Goal: Task Accomplishment & Management: Manage account settings

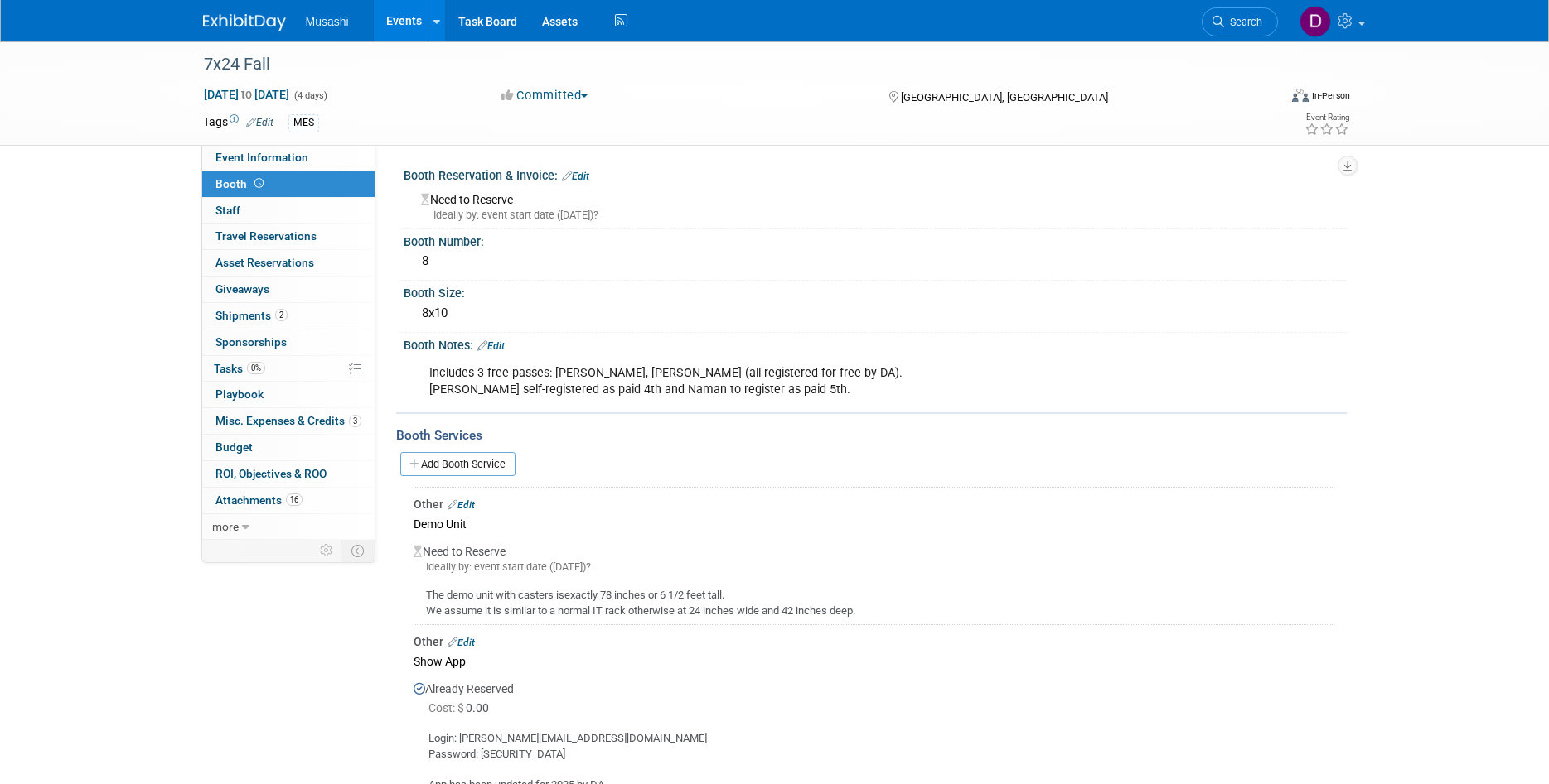
click at [399, 18] on link "Events" at bounding box center [404, 21] width 61 height 41
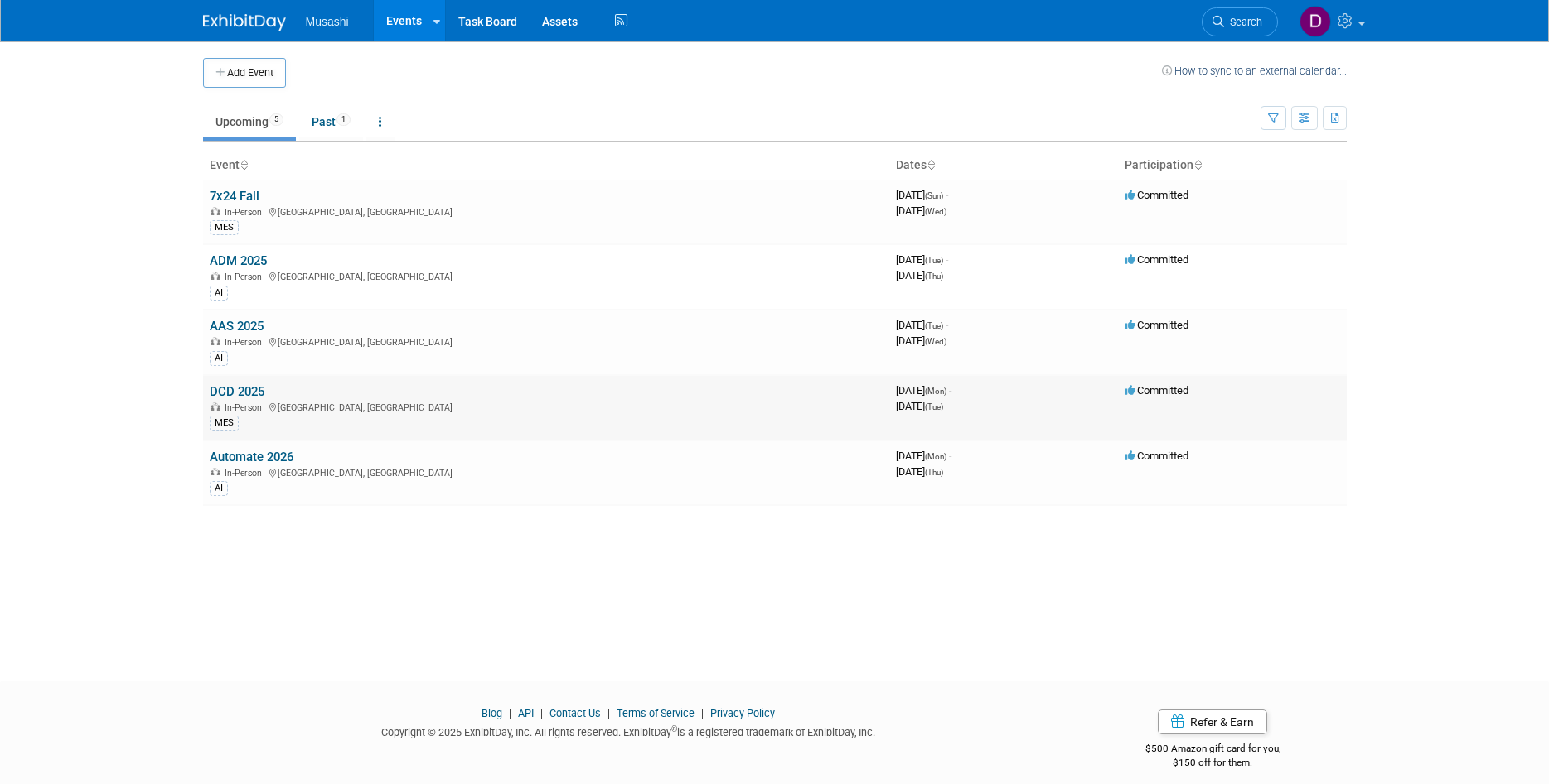
click at [250, 390] on link "DCD 2025" at bounding box center [237, 392] width 55 height 15
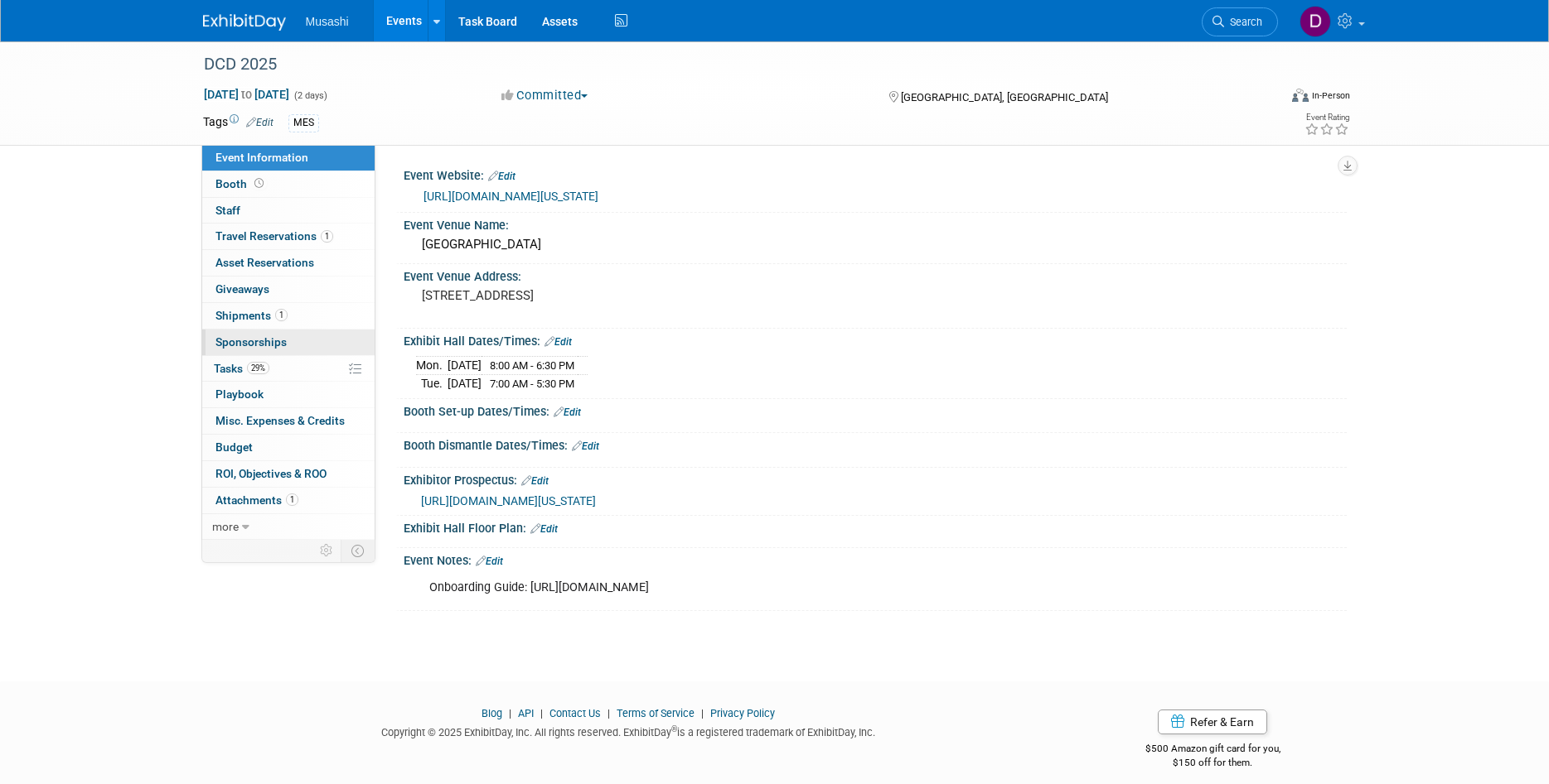
click at [308, 338] on link "0 Sponsorships 0" at bounding box center [289, 342] width 172 height 26
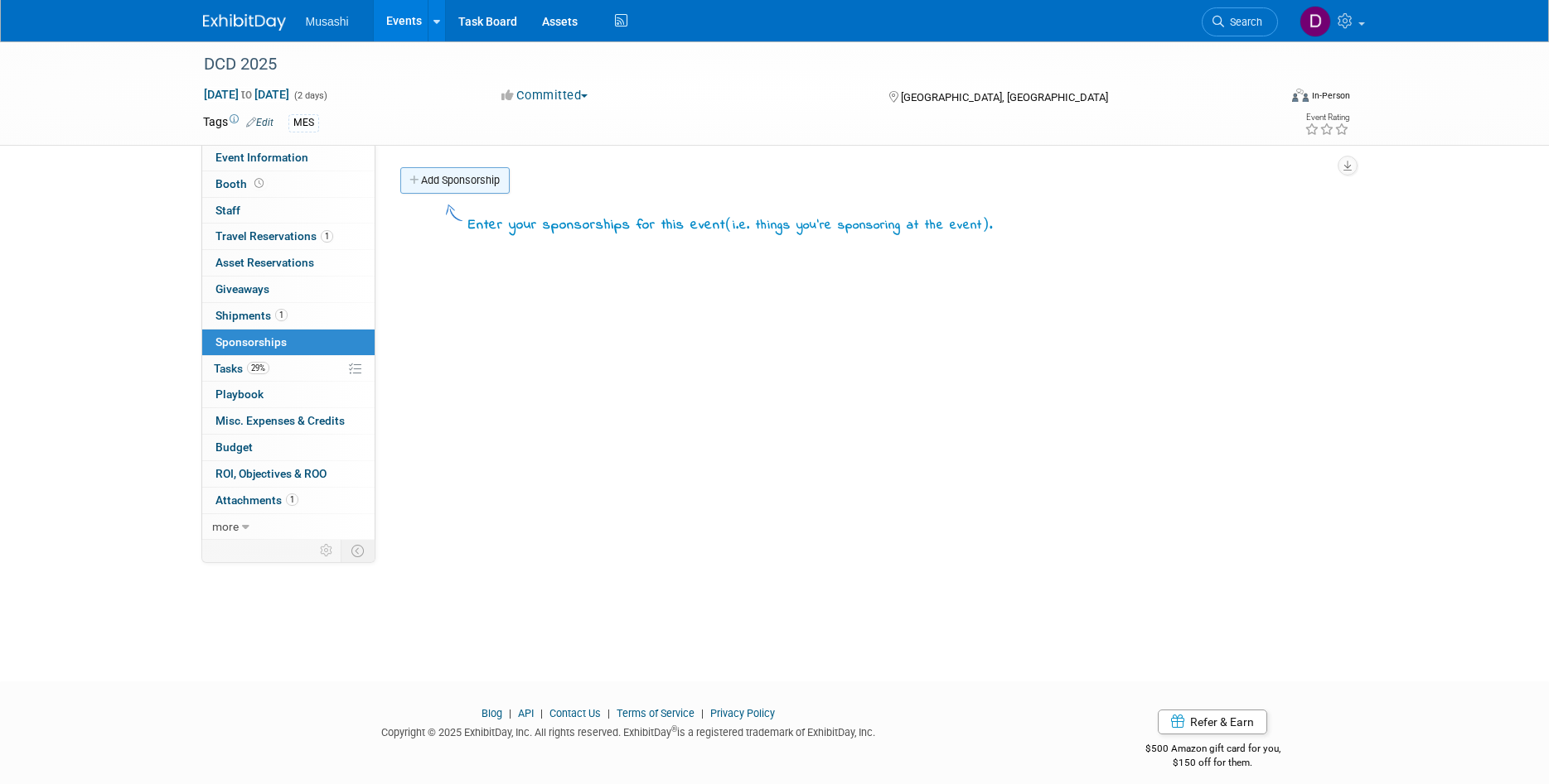
click at [480, 176] on link "Add Sponsorship" at bounding box center [455, 181] width 109 height 27
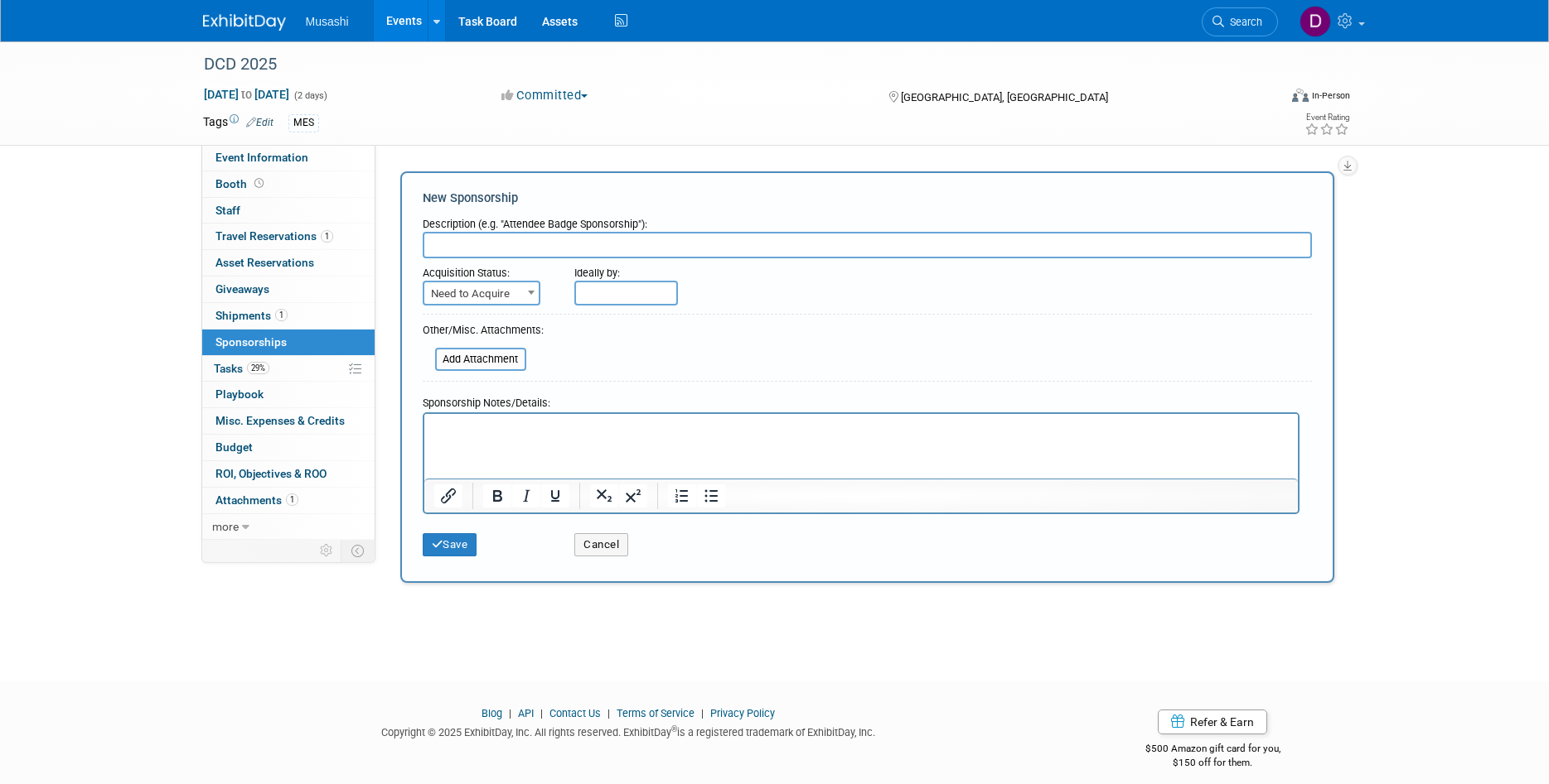
click at [503, 244] on input "text" at bounding box center [867, 245] width 889 height 27
type input "FUll Page DCD Ad December"
click at [474, 302] on span "Need to Acquire" at bounding box center [482, 294] width 114 height 23
click at [601, 301] on input "text" at bounding box center [626, 293] width 104 height 25
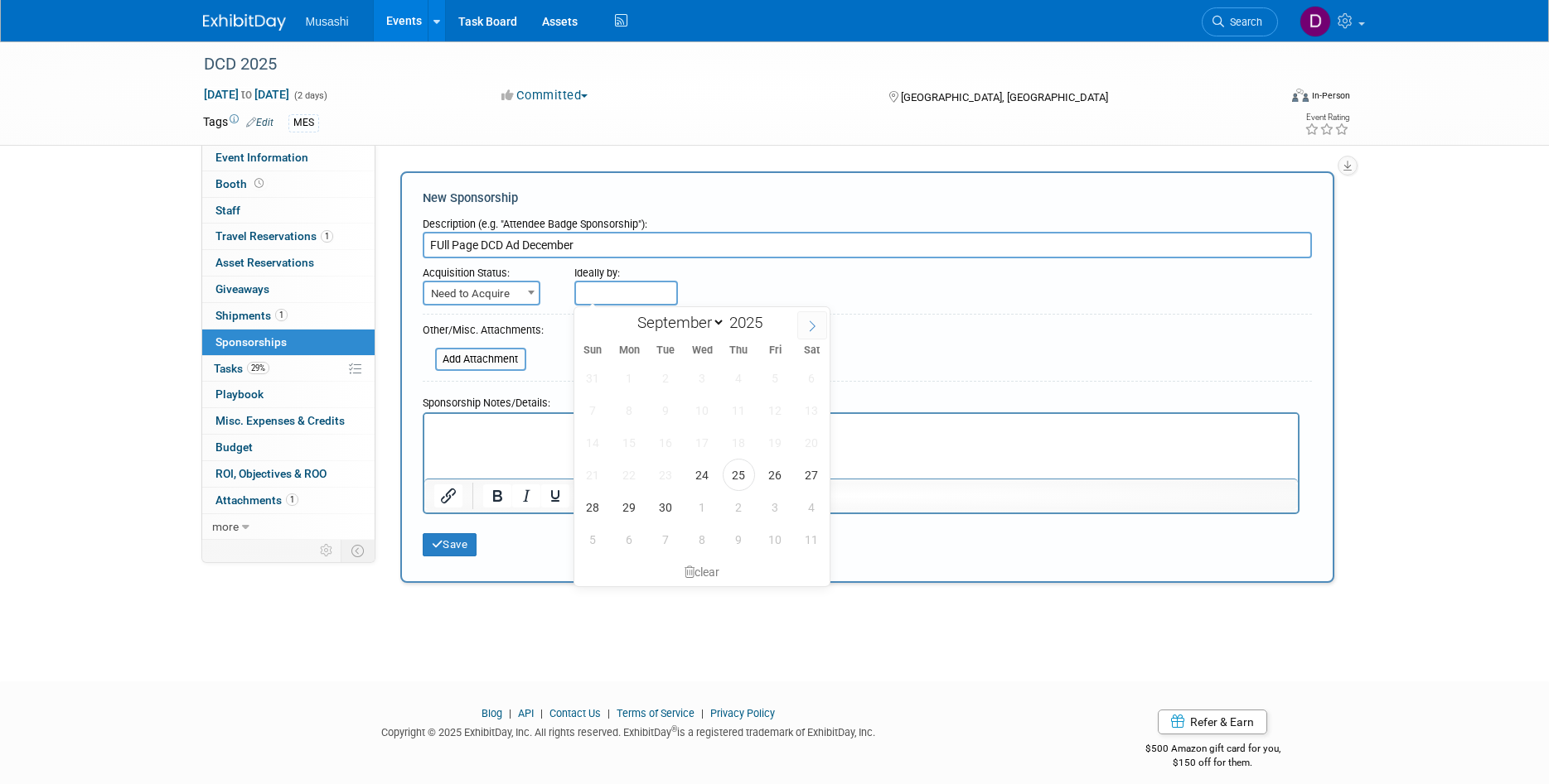
click at [806, 327] on span at bounding box center [812, 326] width 30 height 28
click at [807, 327] on icon at bounding box center [812, 327] width 12 height 12
select select "10"
click at [621, 508] on span "24" at bounding box center [629, 507] width 32 height 32
type input "Nov 24, 2025"
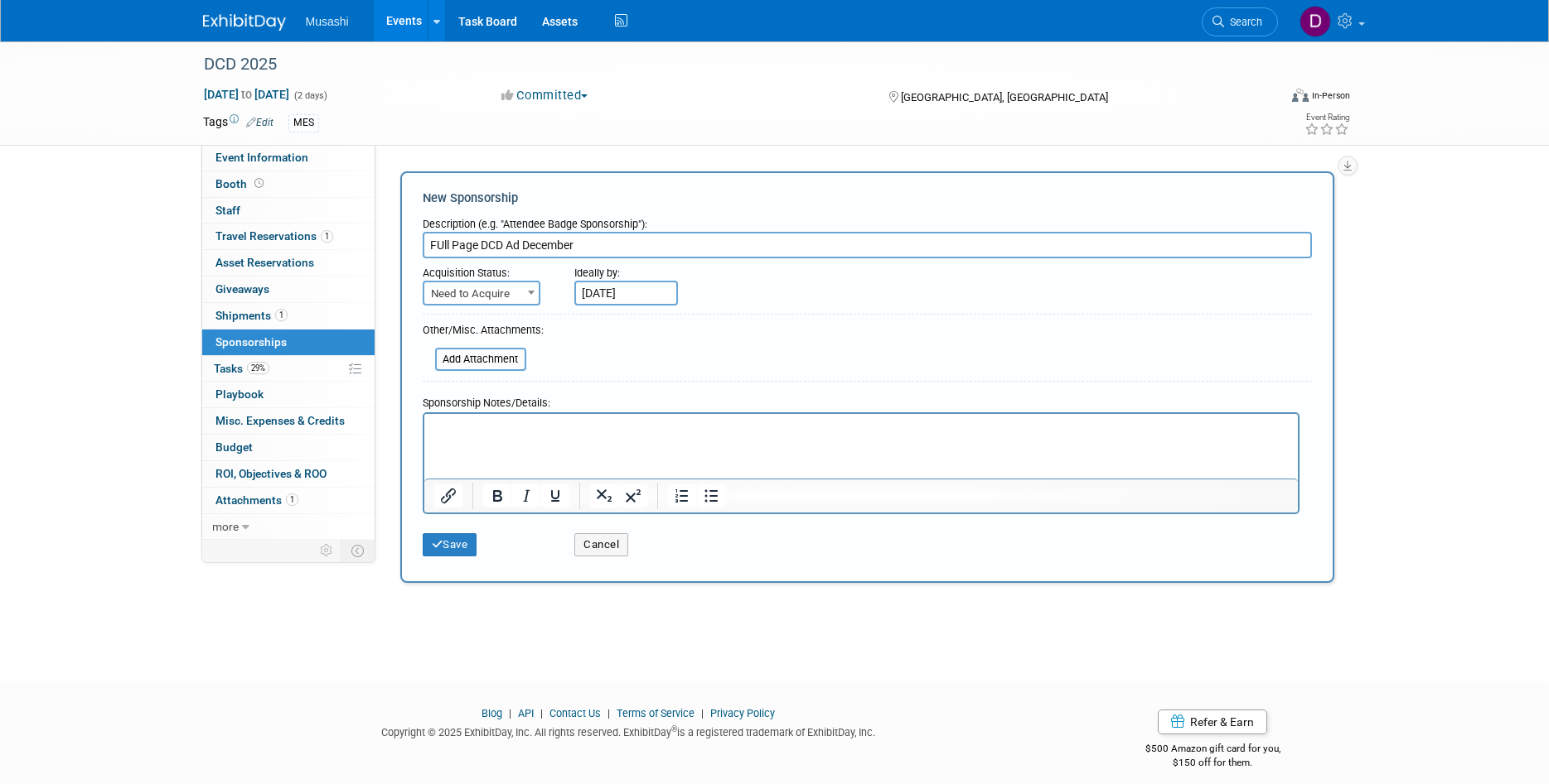
click at [600, 437] on html at bounding box center [860, 425] width 873 height 23
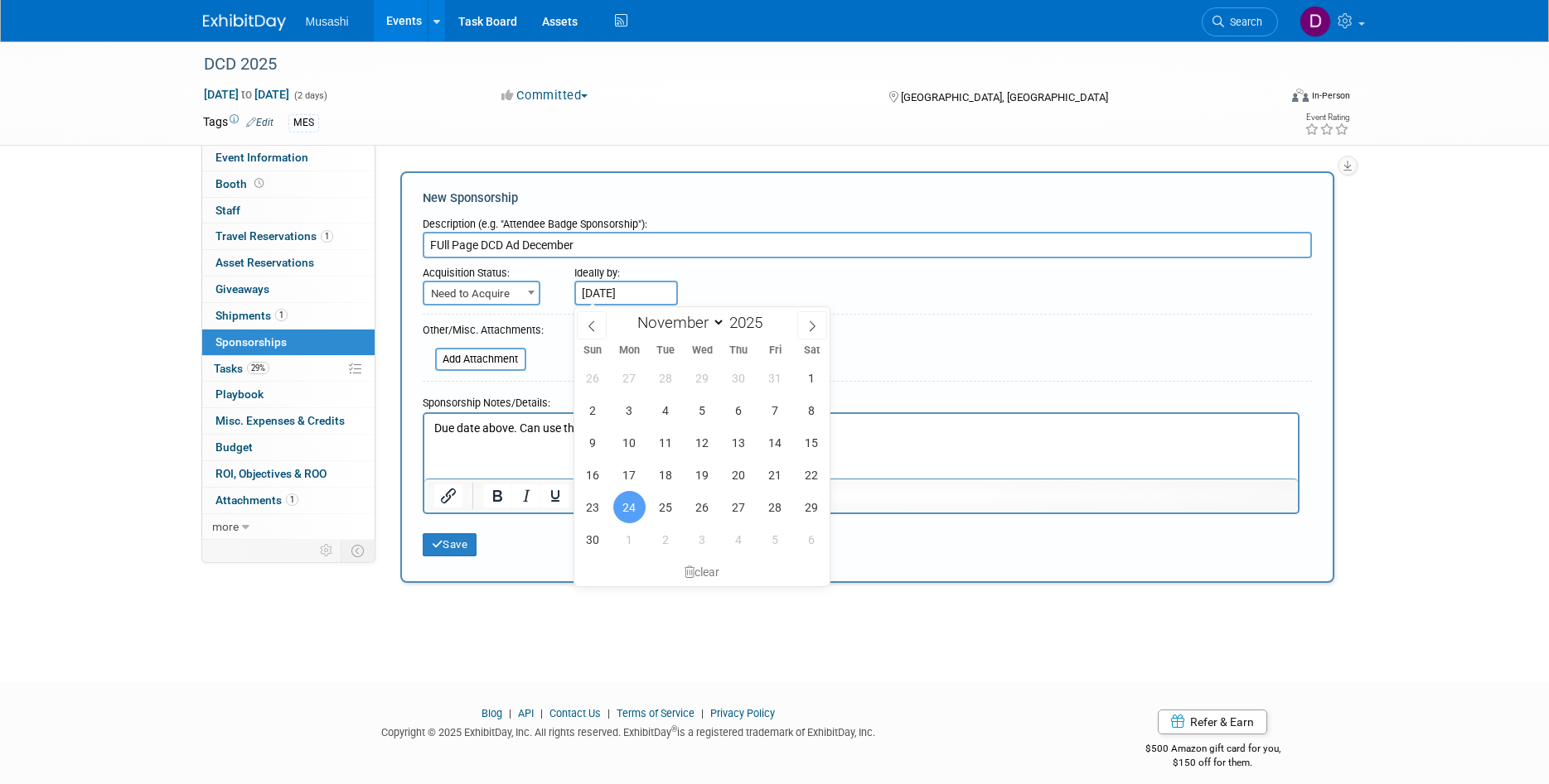
click at [641, 294] on input "Nov 24, 2025" at bounding box center [626, 293] width 104 height 25
click at [595, 506] on span "23" at bounding box center [593, 507] width 32 height 32
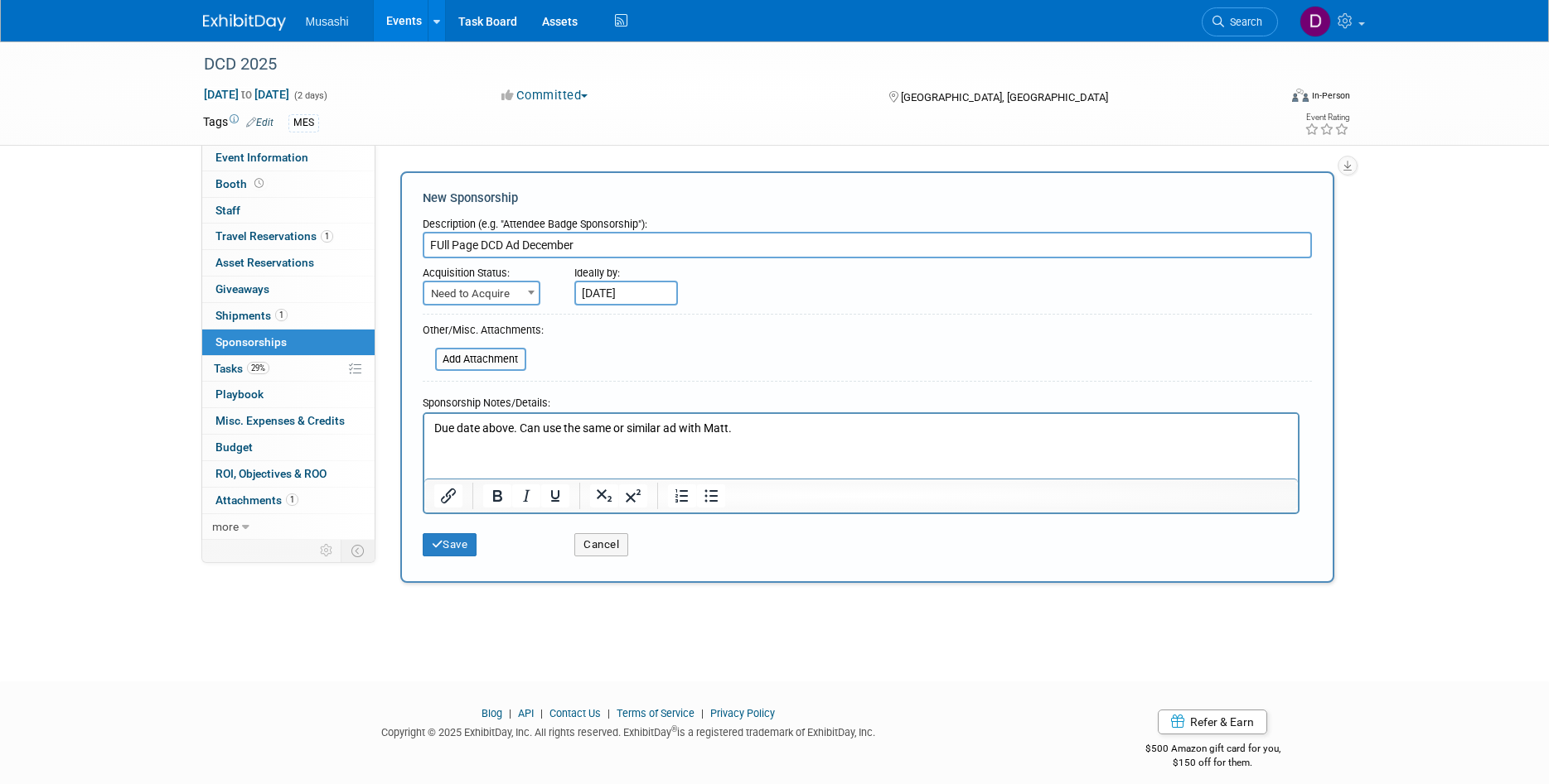
click at [655, 295] on input "Nov 23, 2025" at bounding box center [626, 293] width 104 height 25
drag, startPoint x: 511, startPoint y: 621, endPoint x: 488, endPoint y: 584, distance: 43.6
click at [510, 621] on div "DCD 2025 Nov 3, 2025 to Nov 4, 2025 (2 days) Nov 3, 2025 to Nov 4, 2025 Committ…" at bounding box center [774, 346] width 1549 height 611
click at [620, 294] on input "Nov 23, 2025" at bounding box center [626, 293] width 104 height 25
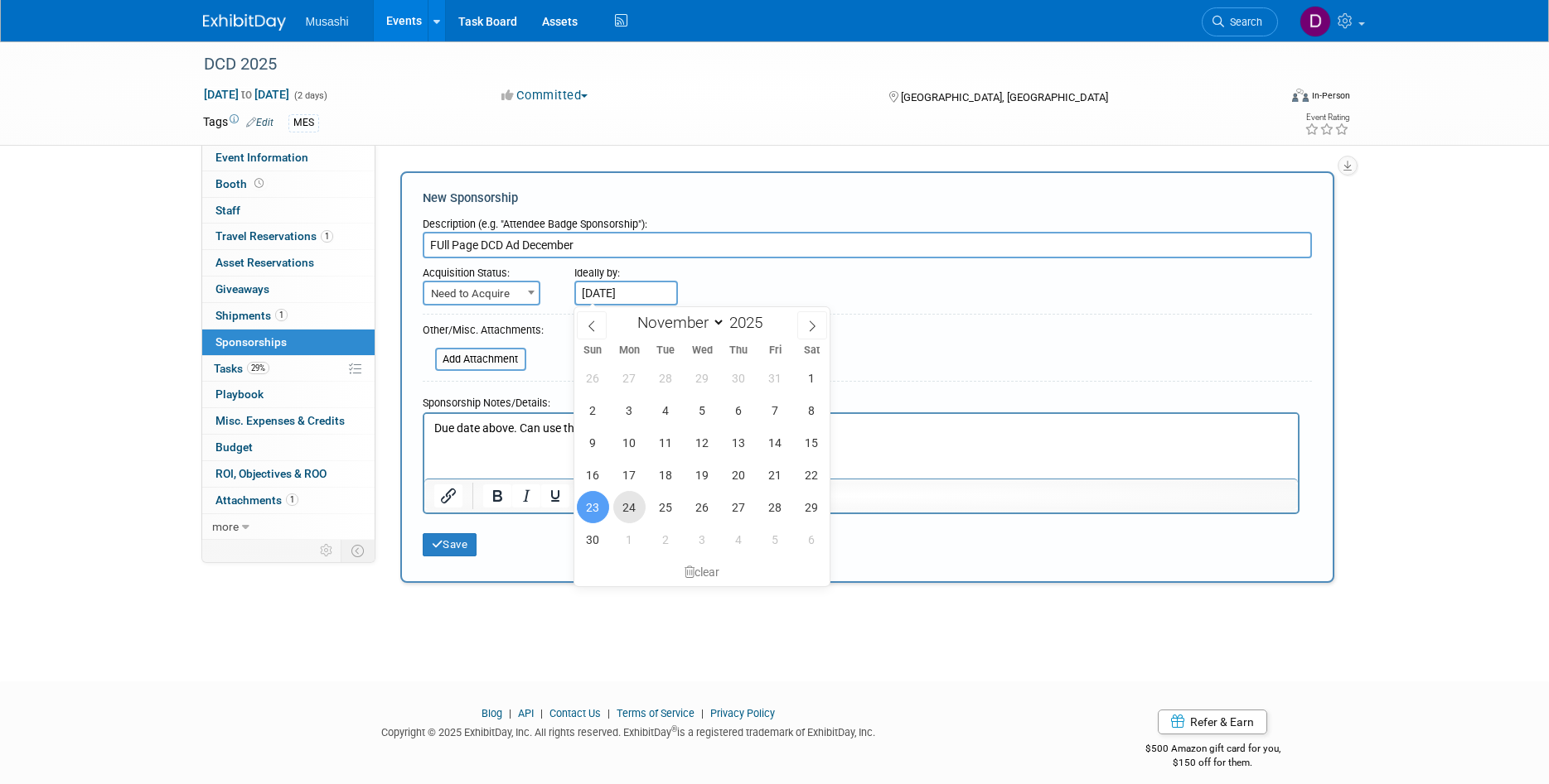
click at [632, 503] on span "24" at bounding box center [629, 507] width 32 height 32
type input "Nov 24, 2025"
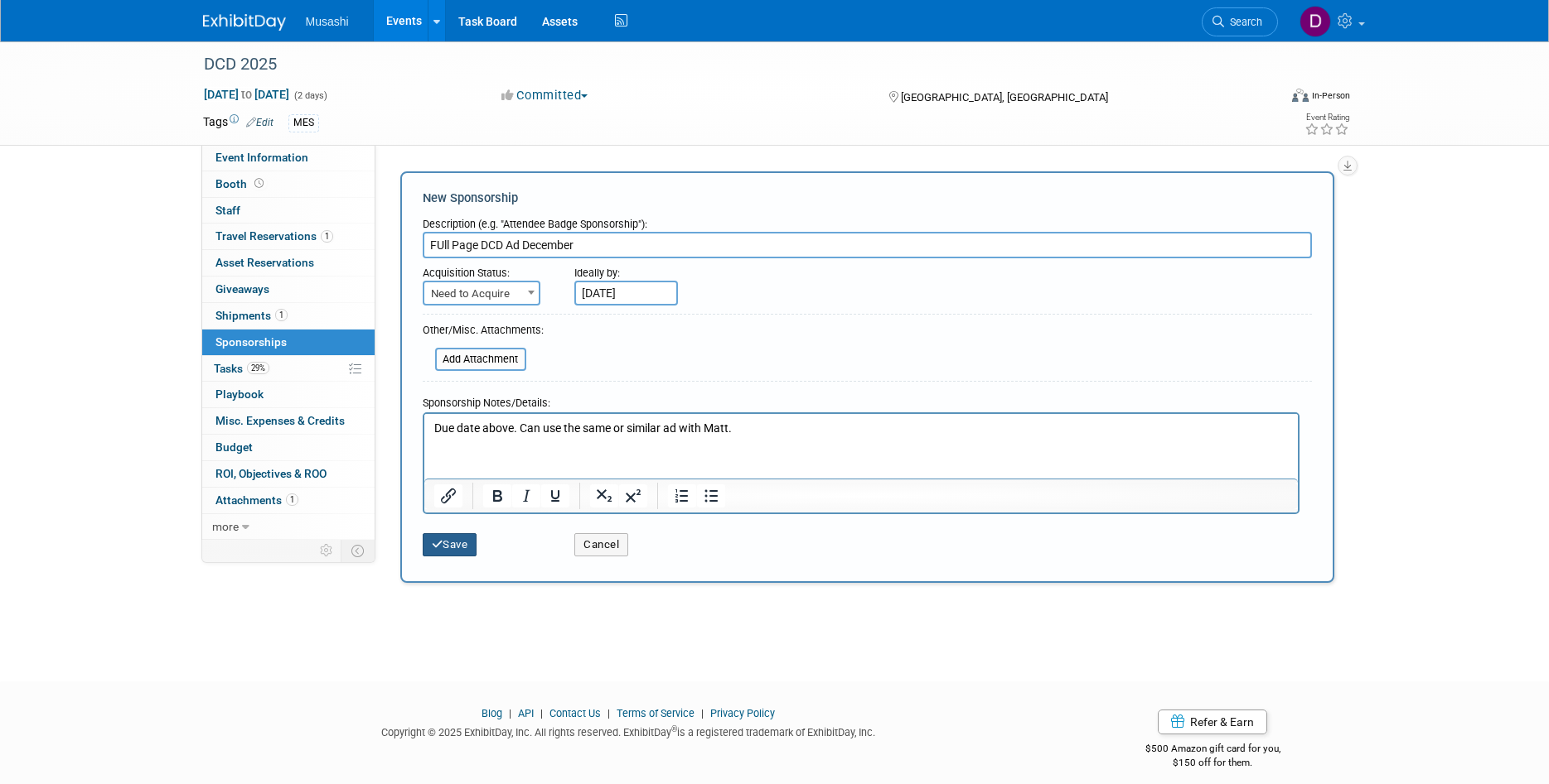
click at [462, 544] on button "Save" at bounding box center [450, 545] width 55 height 23
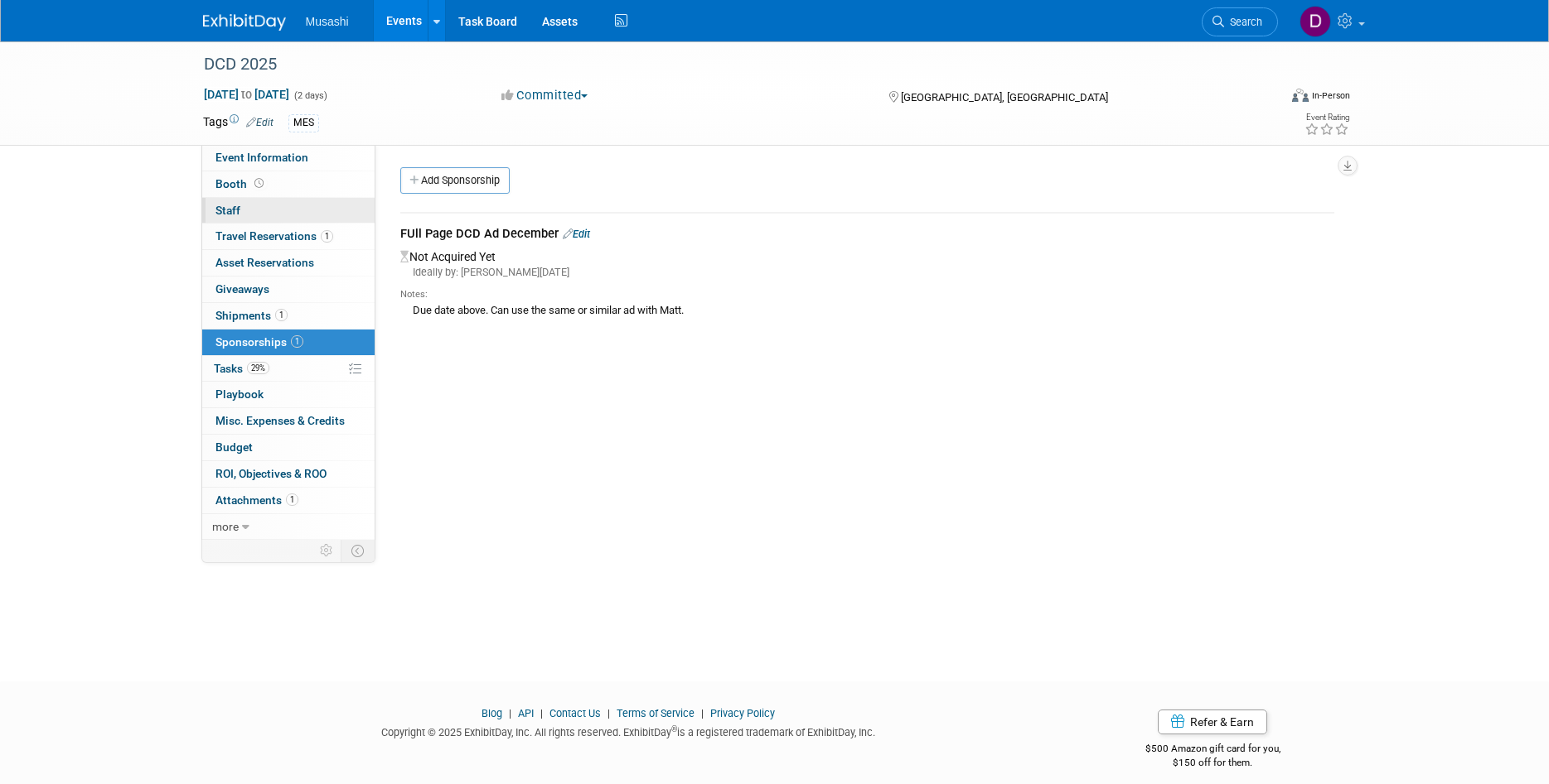
click at [281, 202] on link "0 Staff 0" at bounding box center [289, 211] width 172 height 26
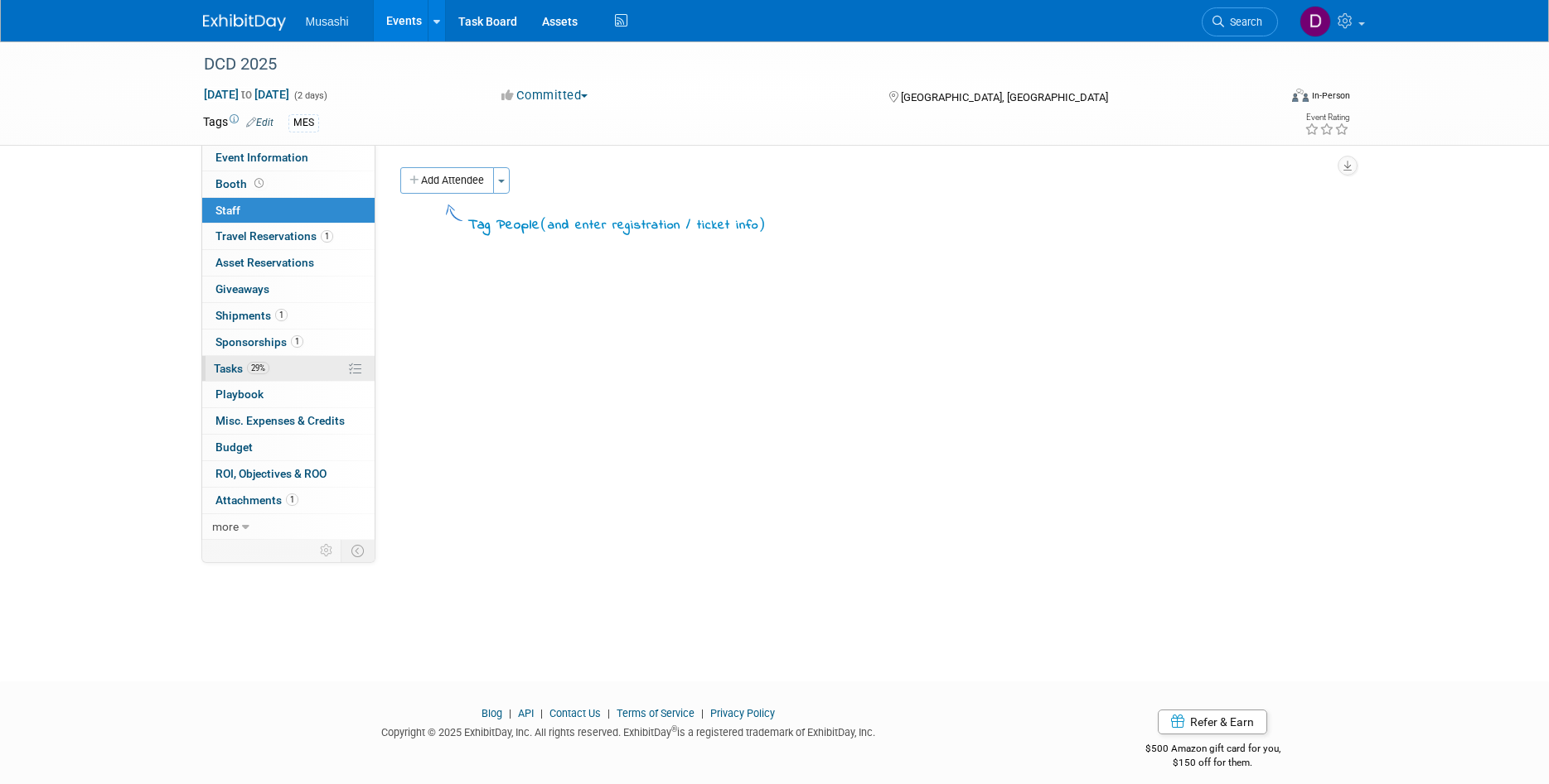
click at [306, 366] on link "29% Tasks 29%" at bounding box center [289, 369] width 172 height 26
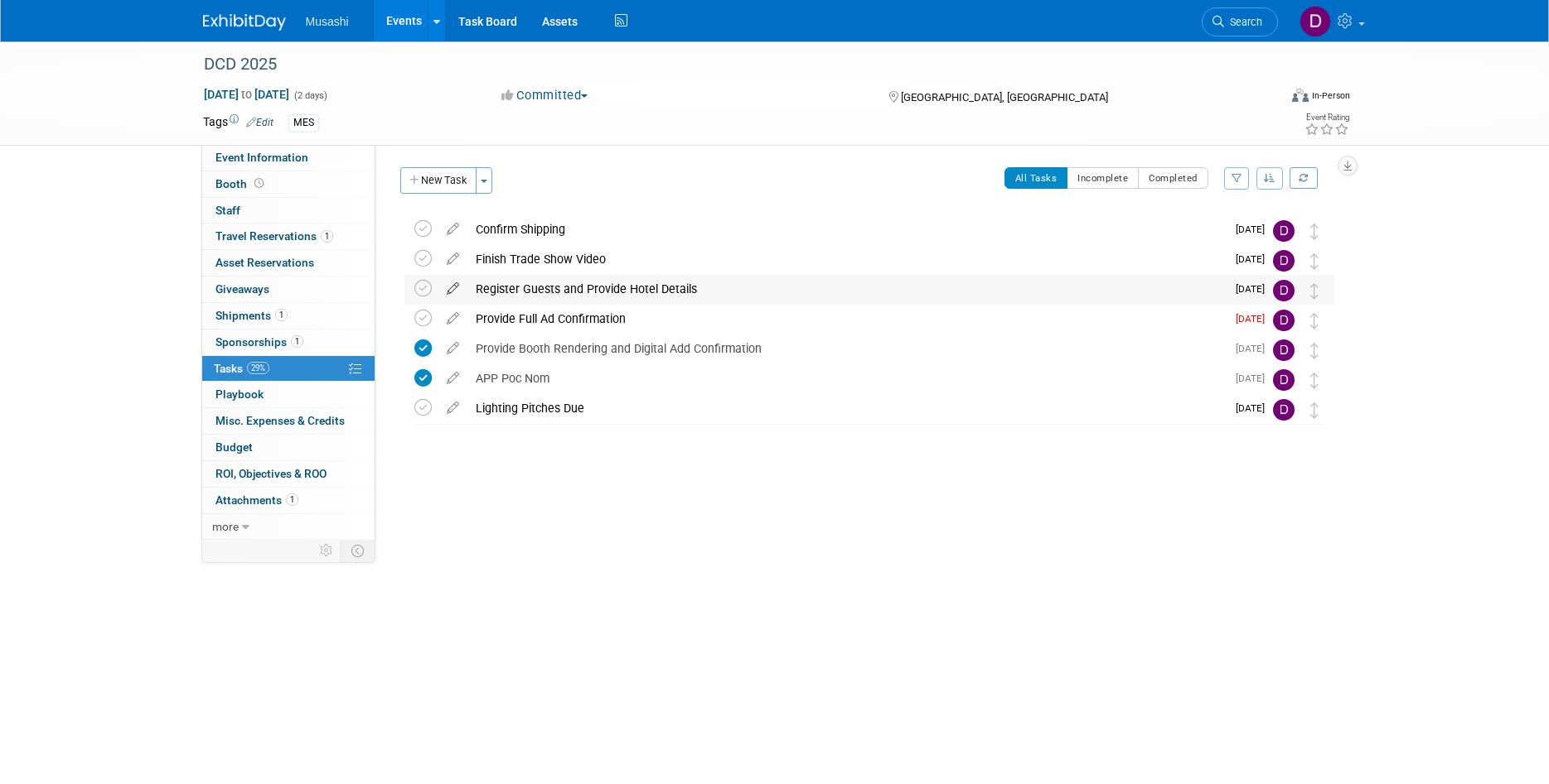
click at [453, 288] on icon at bounding box center [453, 285] width 29 height 21
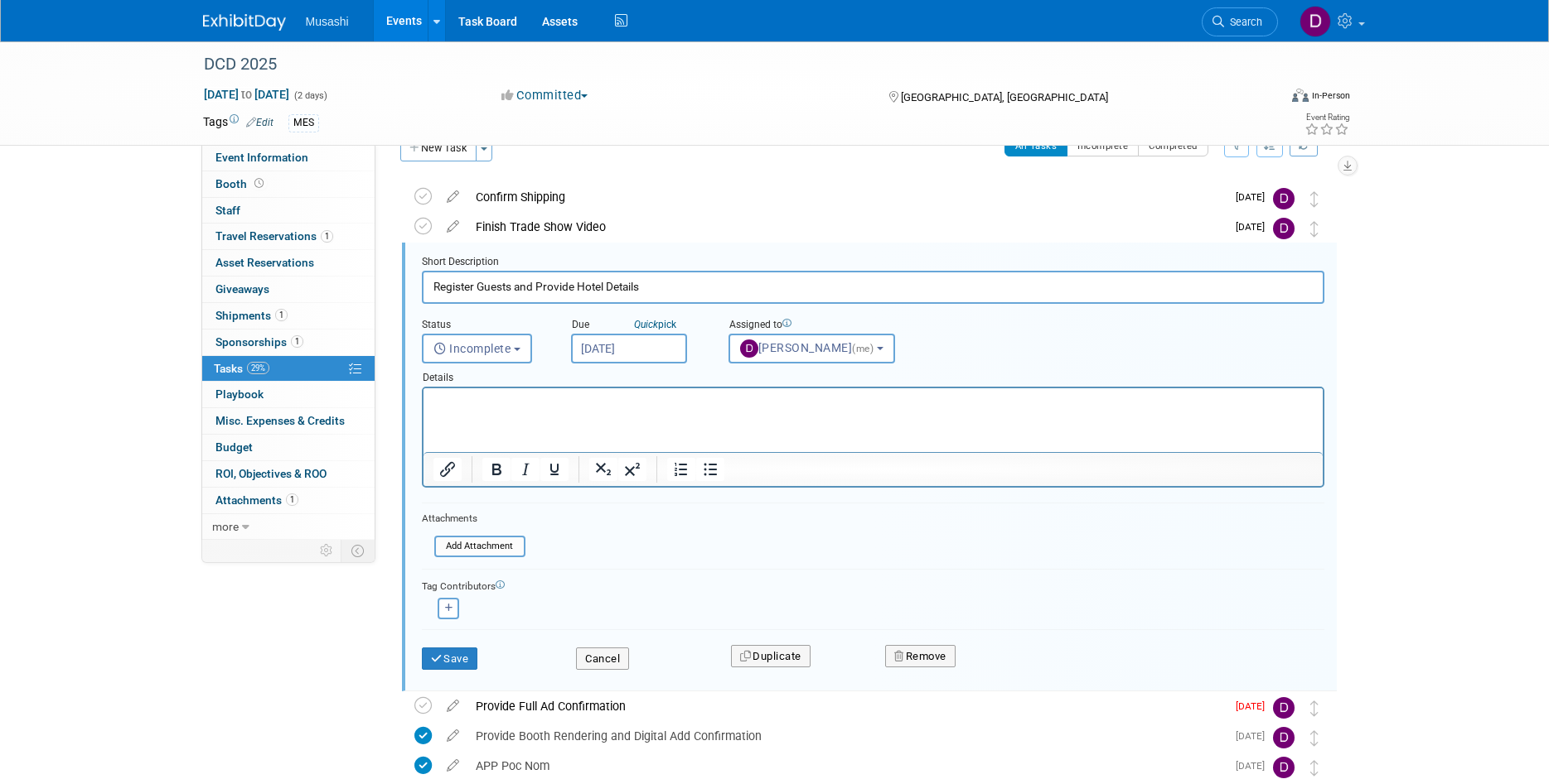
drag, startPoint x: 525, startPoint y: 289, endPoint x: 414, endPoint y: 299, distance: 111.4
click at [422, 299] on input "Register Guests and Provide Hotel Details" at bounding box center [873, 287] width 902 height 32
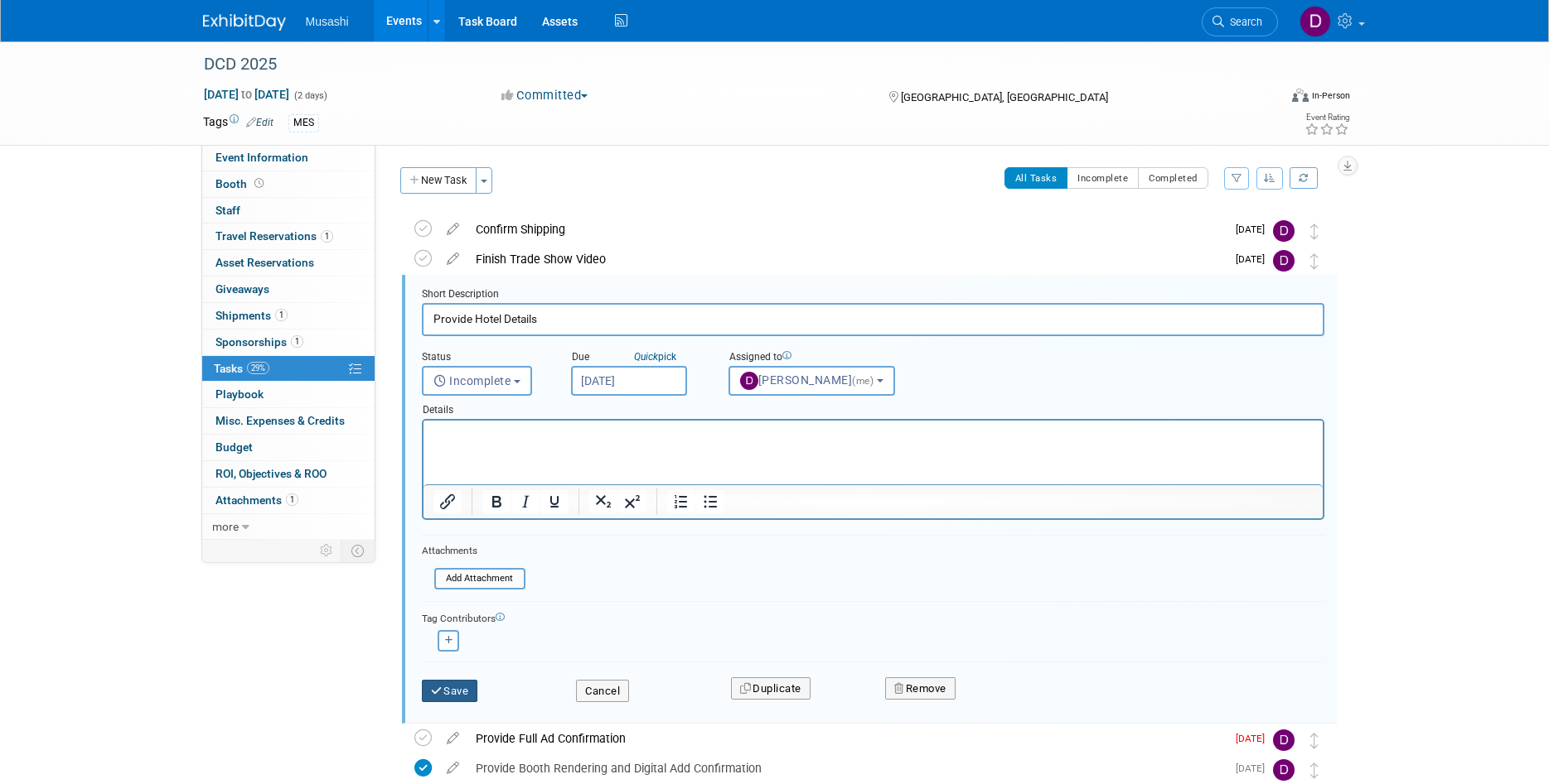
type input "Provide Hotel Details"
click at [464, 683] on button "Save" at bounding box center [450, 691] width 56 height 23
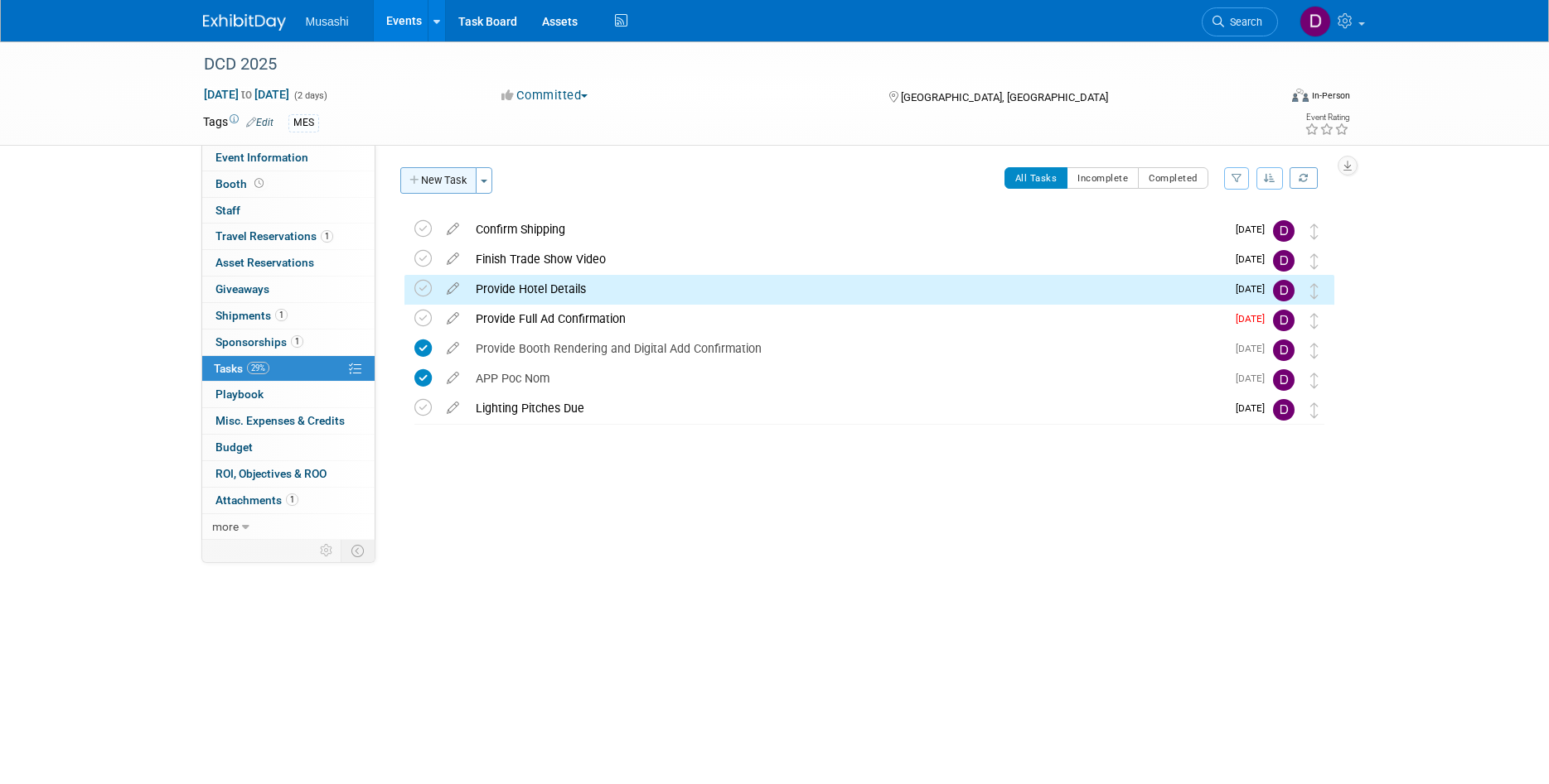
click at [453, 183] on button "New Task" at bounding box center [439, 181] width 76 height 27
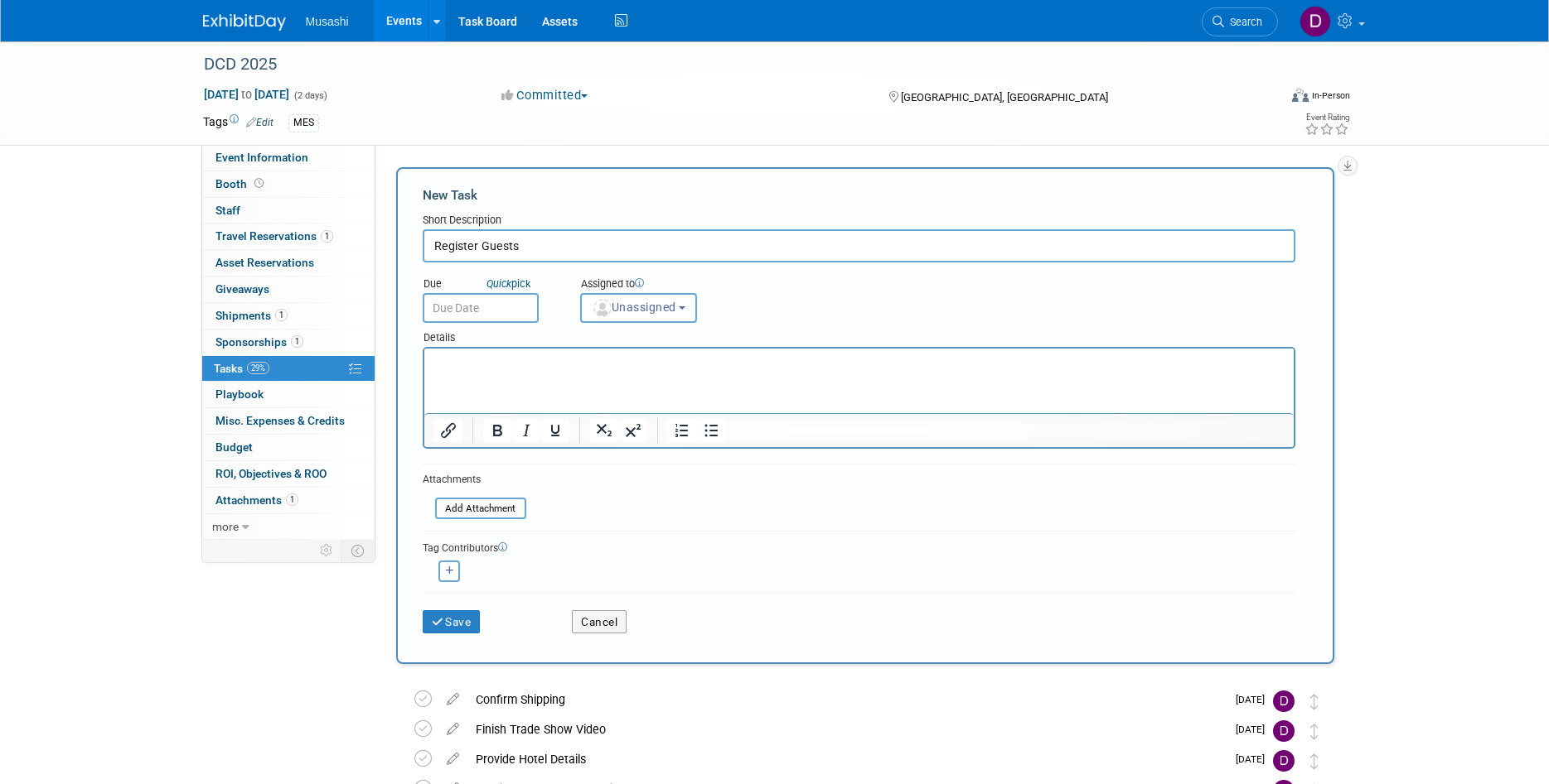
type input "Register Guests"
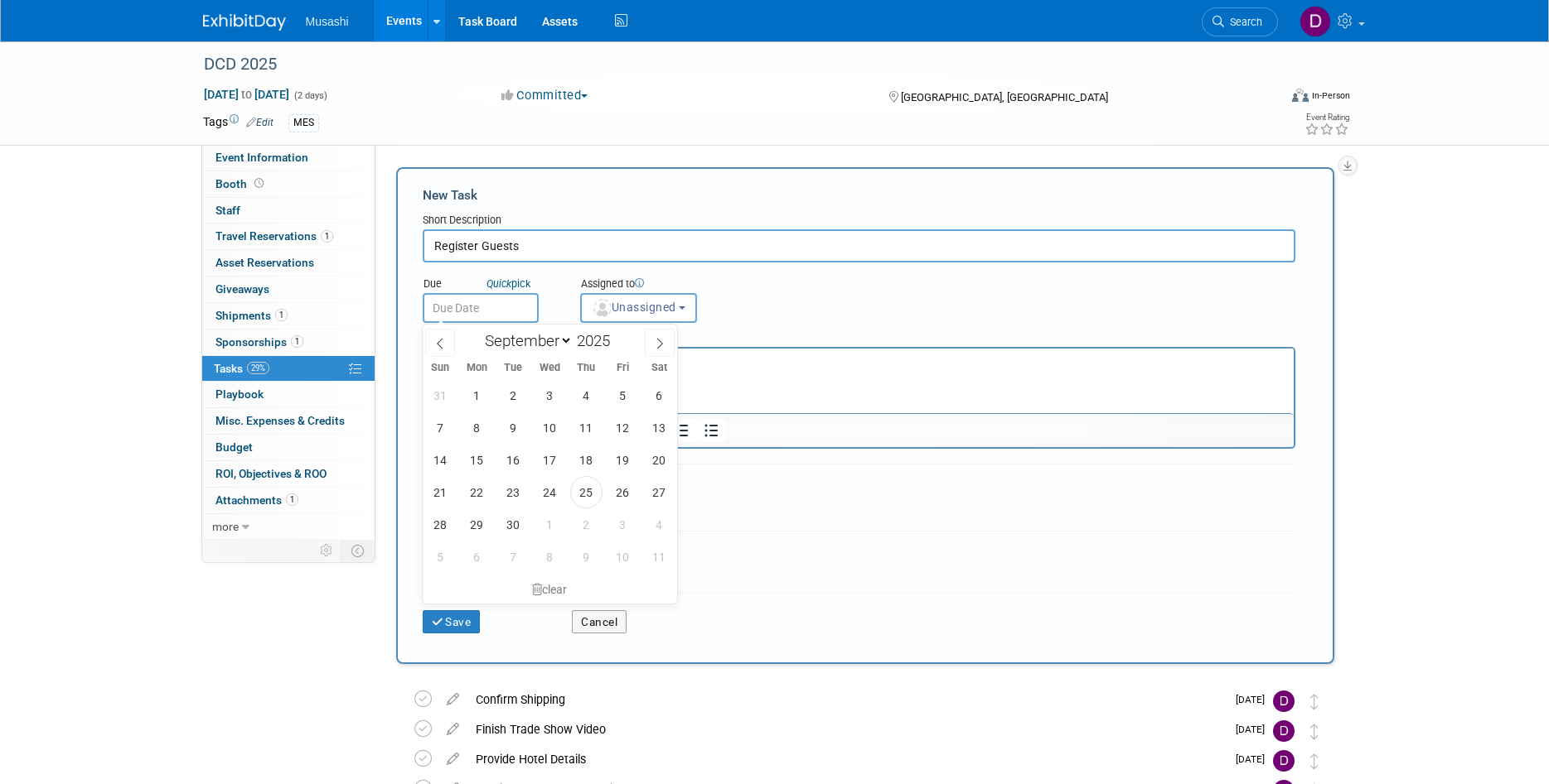
click at [509, 299] on input "text" at bounding box center [481, 308] width 116 height 30
click at [658, 348] on icon at bounding box center [659, 344] width 6 height 11
select select "9"
click at [473, 452] on span "13" at bounding box center [477, 460] width 32 height 32
type input "Oct 13, 2025"
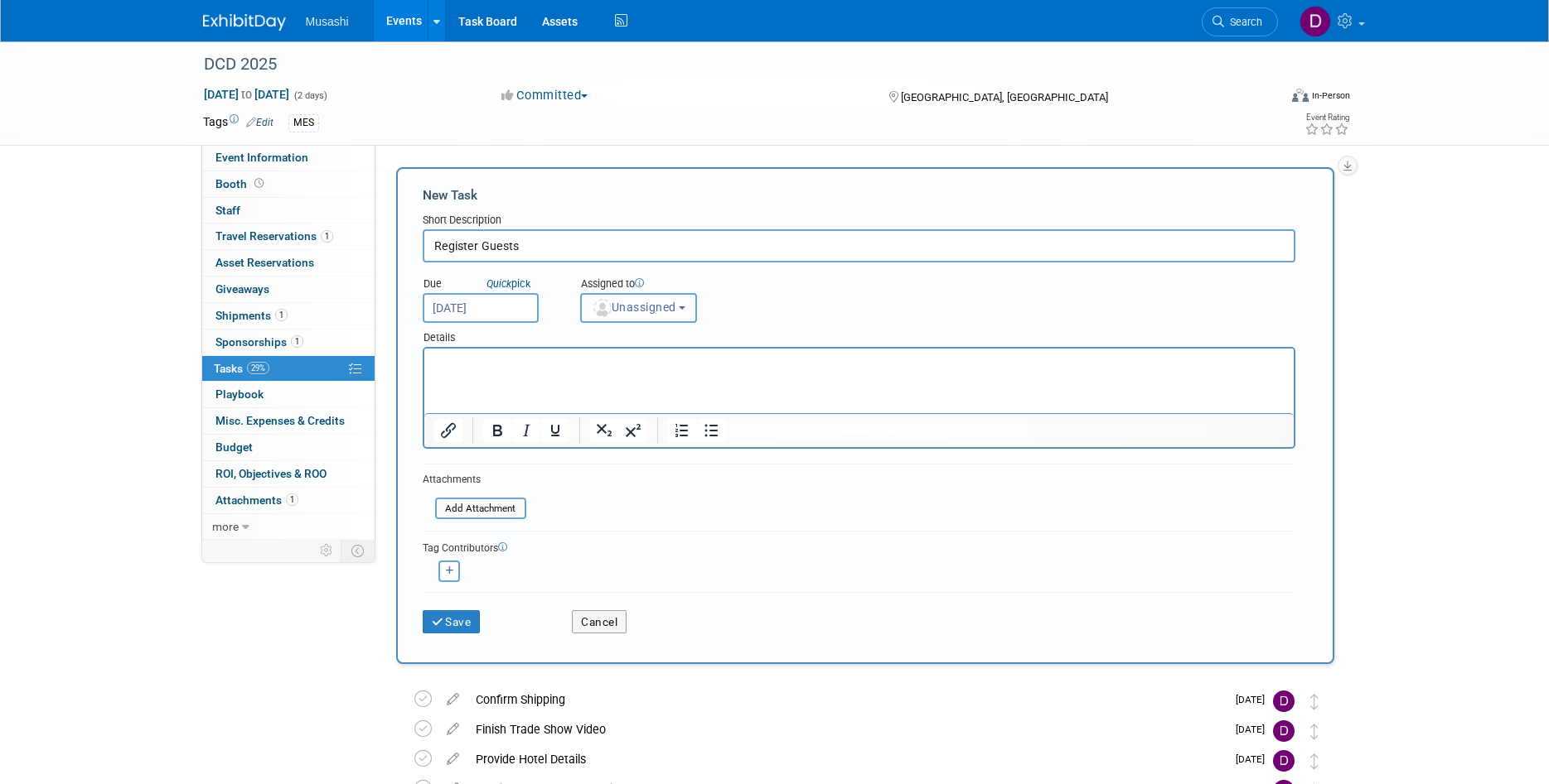
click at [619, 316] on button "Unassigned" at bounding box center [639, 308] width 118 height 30
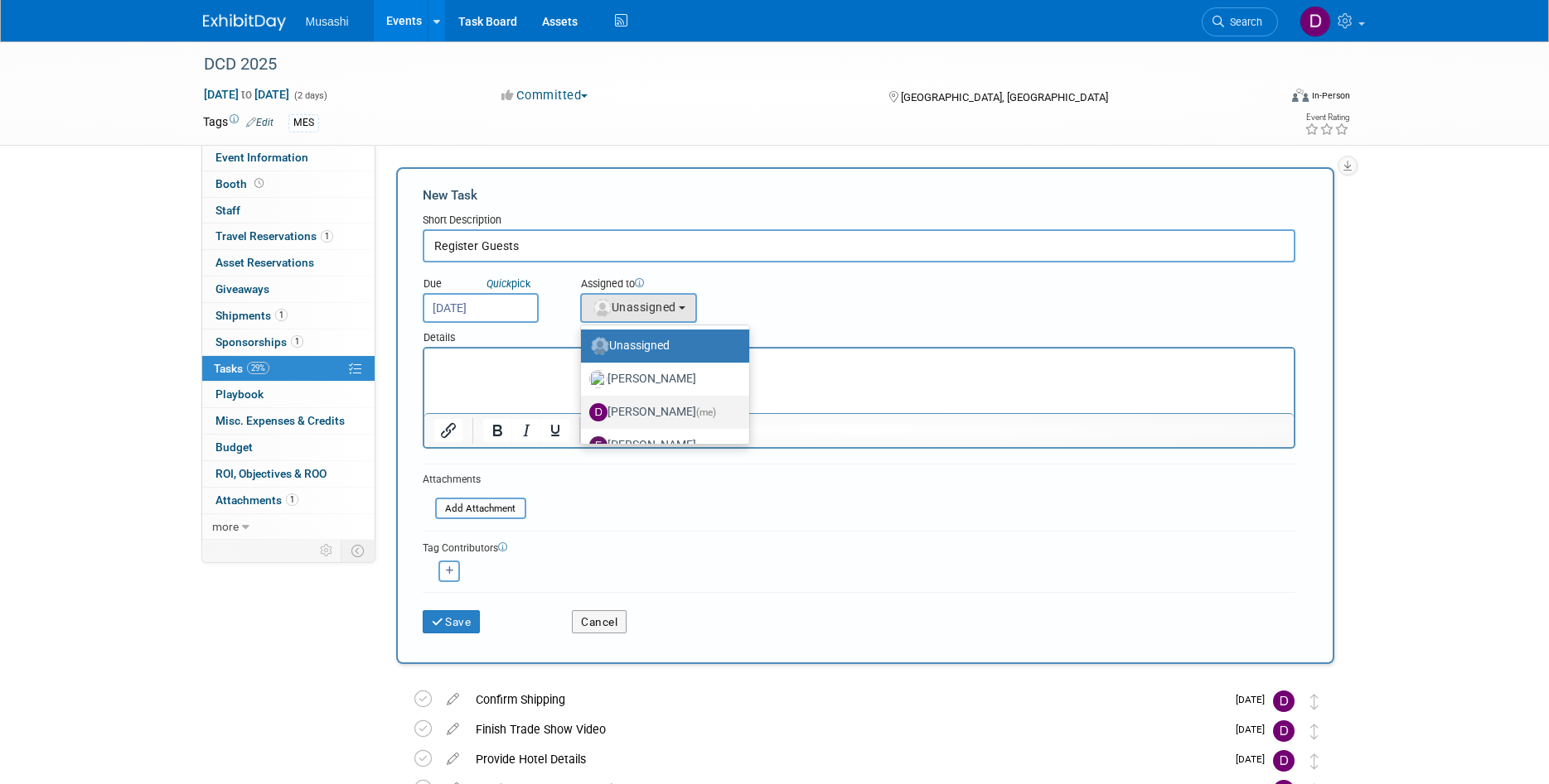
click at [655, 405] on label "Daniel Agar (me)" at bounding box center [661, 413] width 143 height 27
click at [584, 405] on input "Daniel Agar (me)" at bounding box center [578, 410] width 11 height 11
select select "d86a57ab-04cc-4927-9598-2bc58e6f6213"
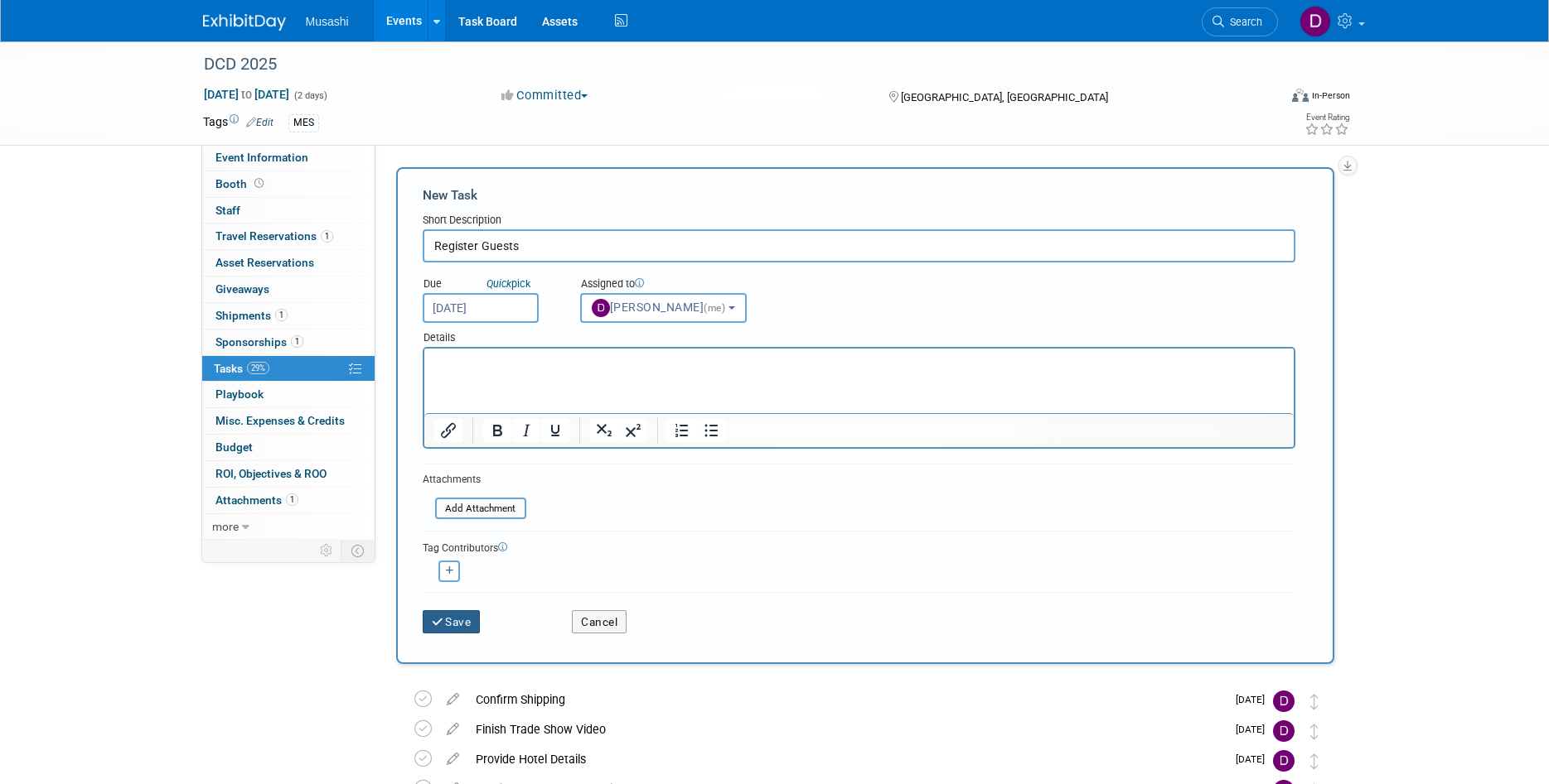
click at [454, 622] on button "Save" at bounding box center [452, 622] width 58 height 23
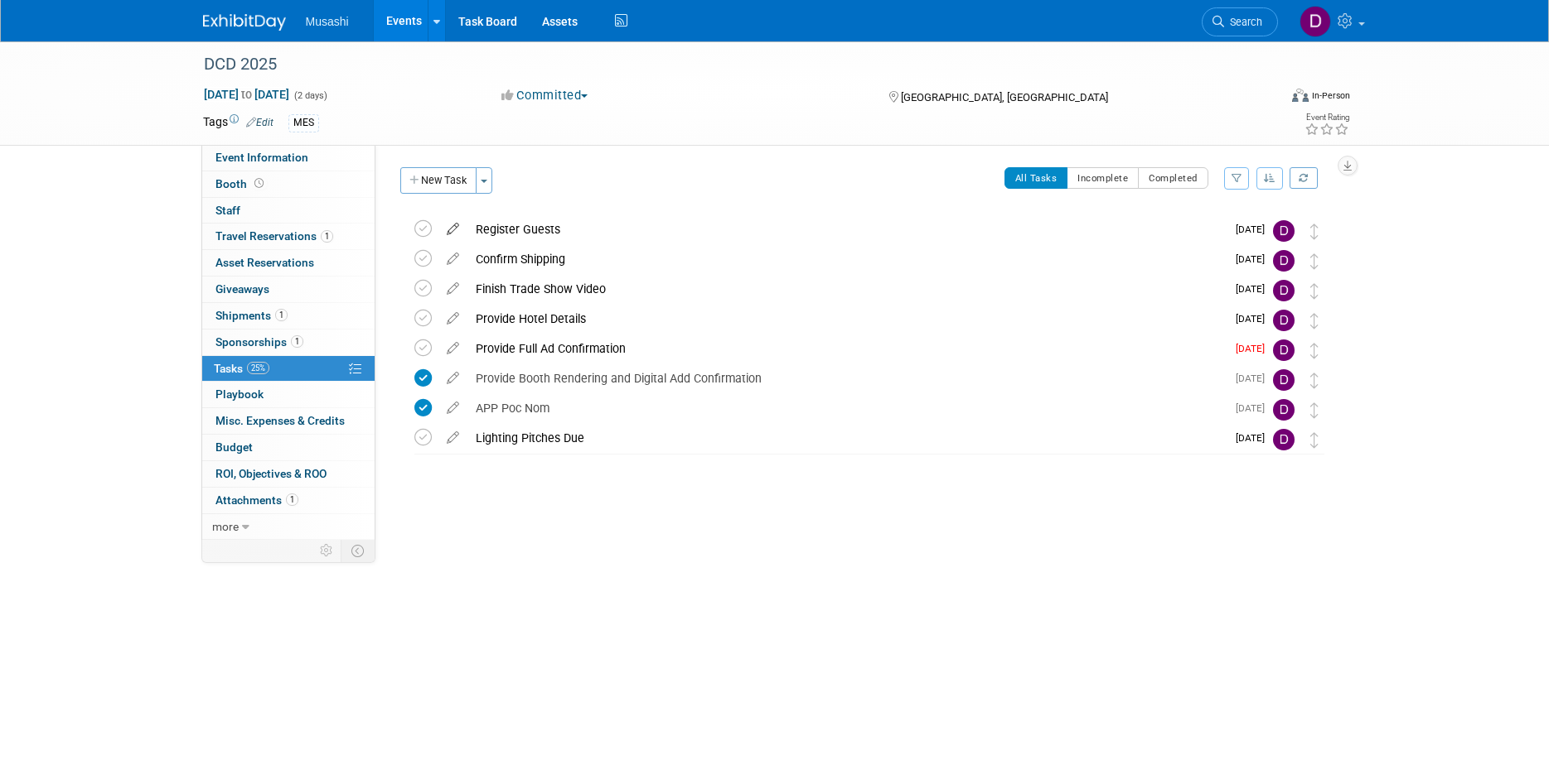
click at [455, 227] on icon at bounding box center [453, 225] width 29 height 21
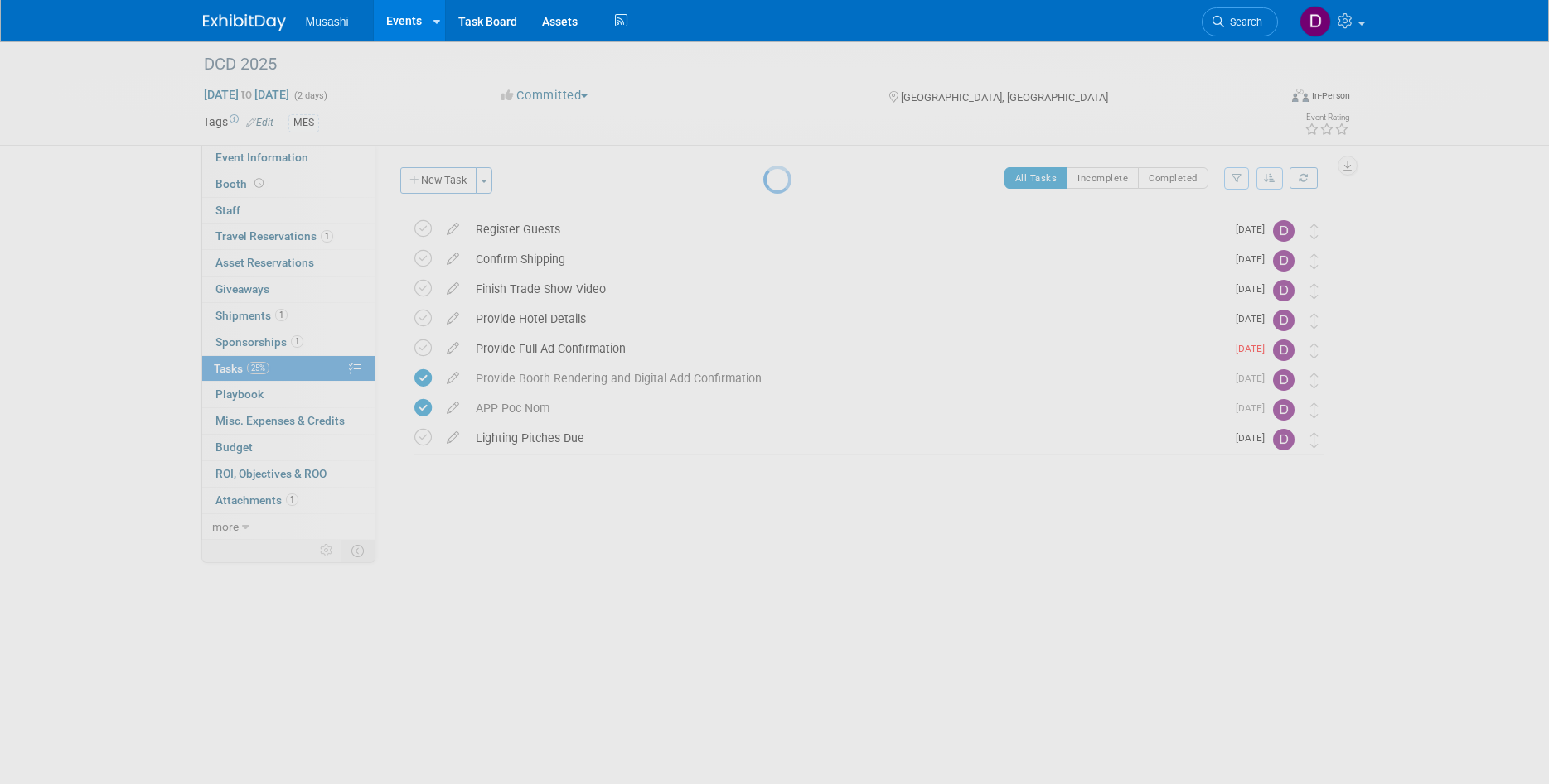
select select "9"
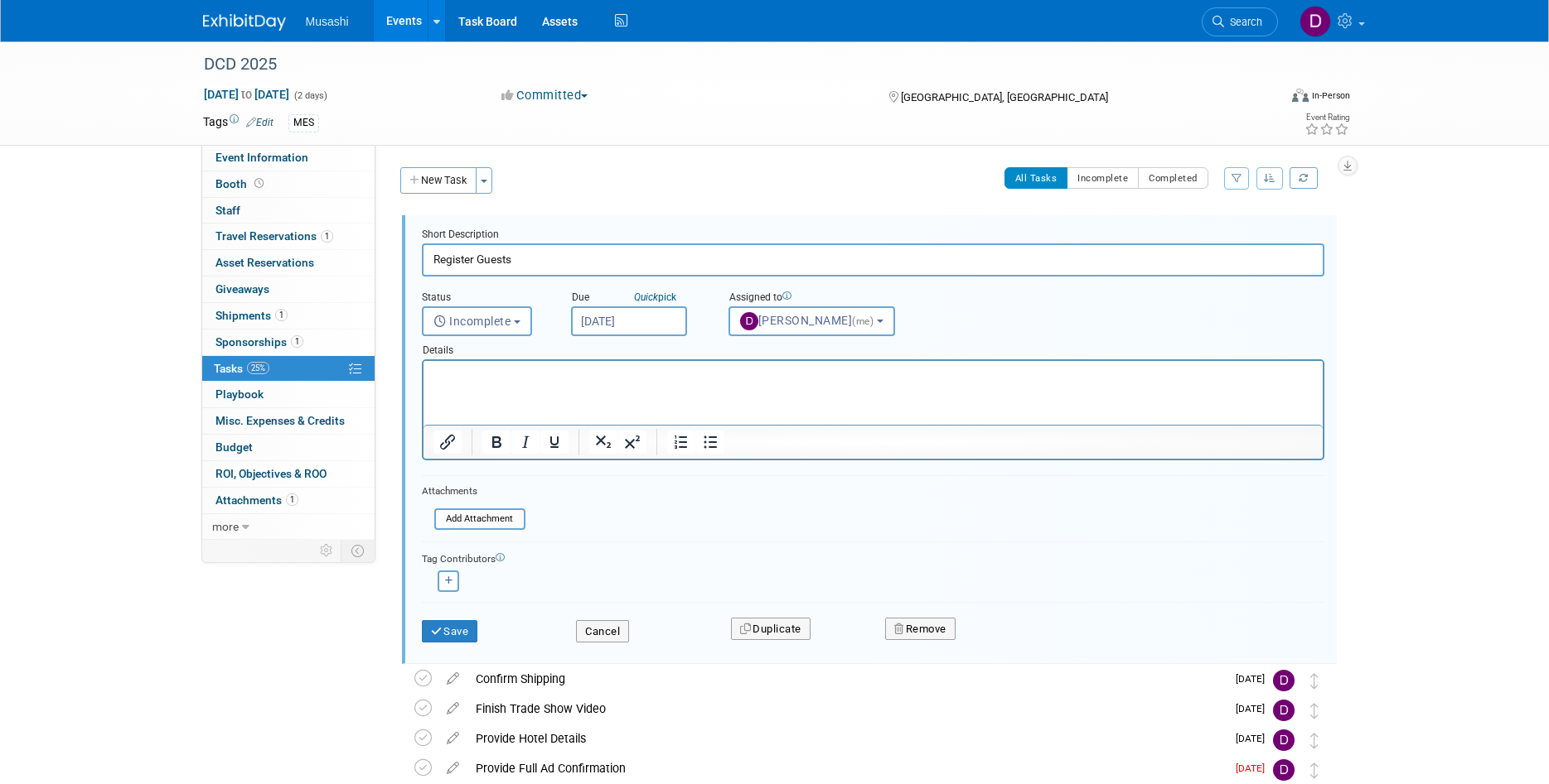
click at [653, 323] on input "Oct 13, 2025" at bounding box center [629, 322] width 116 height 30
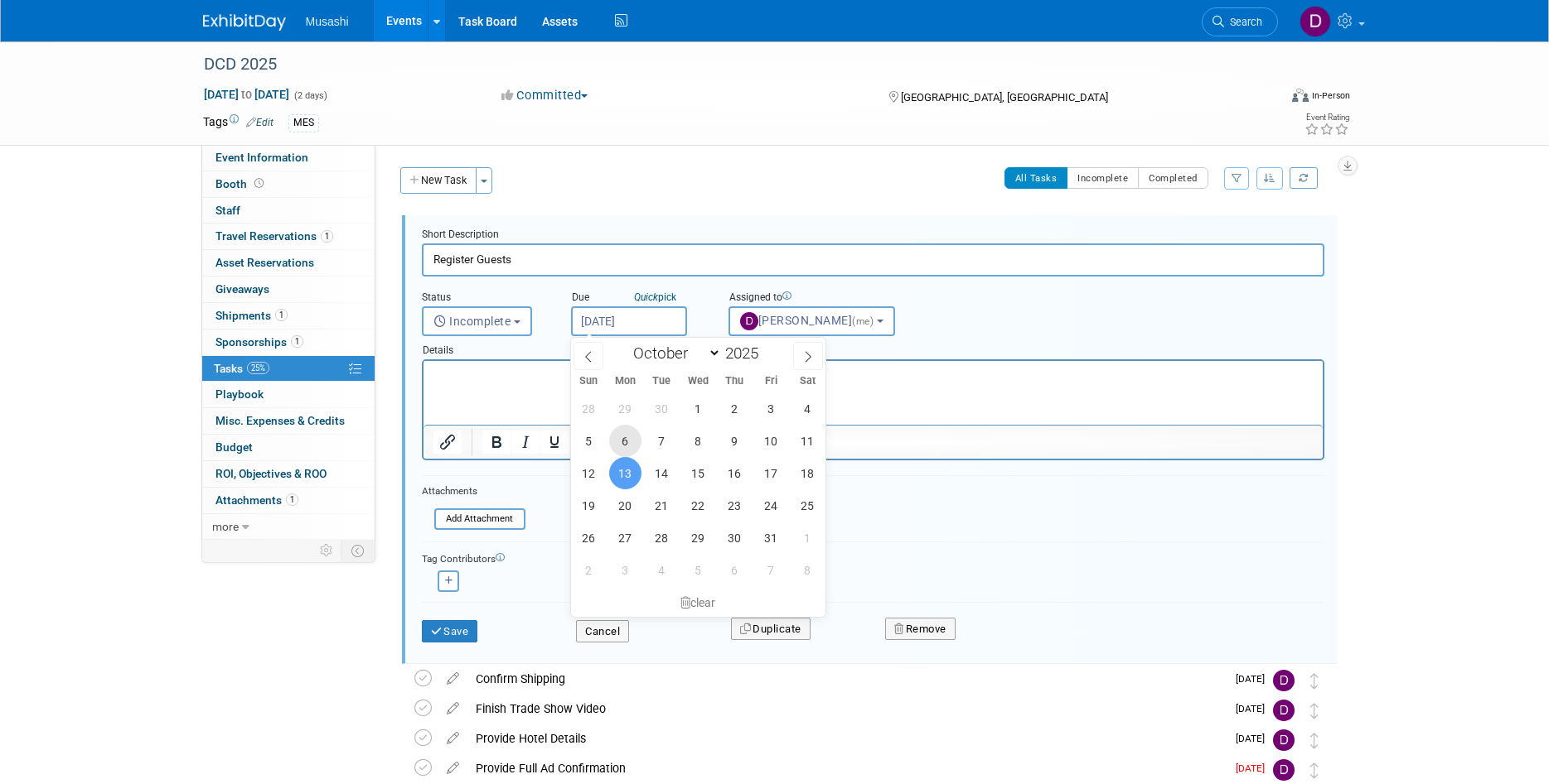
drag, startPoint x: 630, startPoint y: 443, endPoint x: 189, endPoint y: 59, distance: 584.8
click at [630, 443] on span "6" at bounding box center [625, 441] width 32 height 32
type input "Oct 6, 2025"
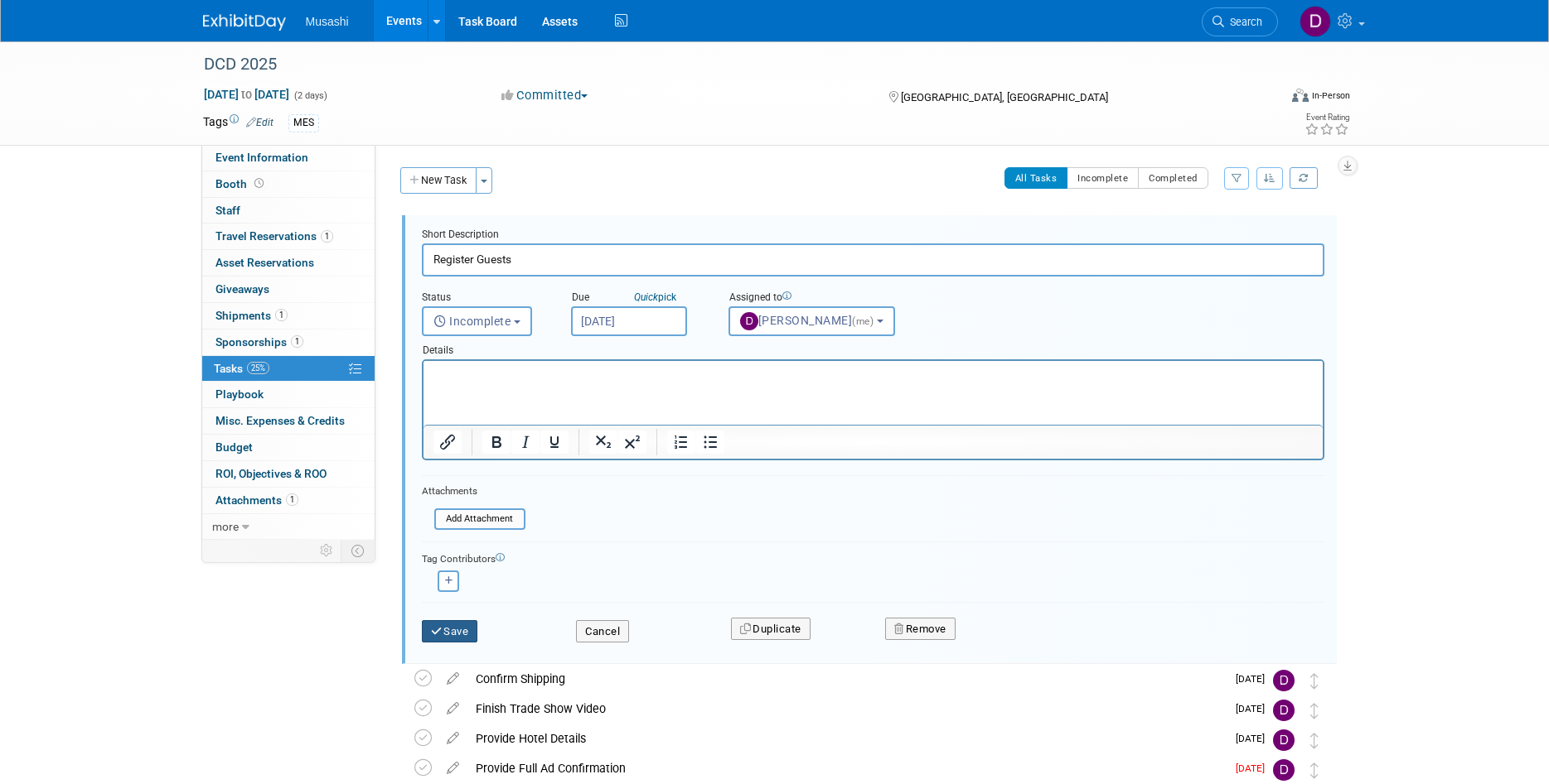
click at [470, 632] on button "Save" at bounding box center [450, 632] width 56 height 23
